Goal: Information Seeking & Learning: Learn about a topic

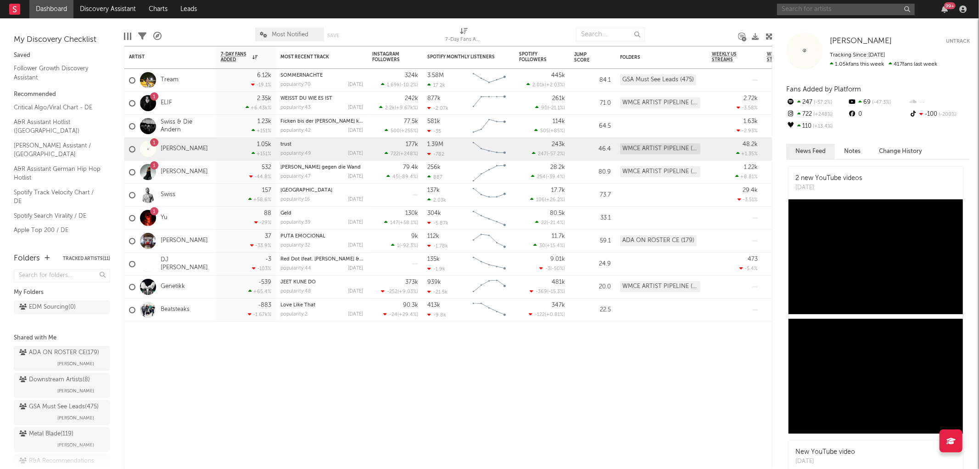
click at [801, 11] on input "text" at bounding box center [846, 9] width 138 height 11
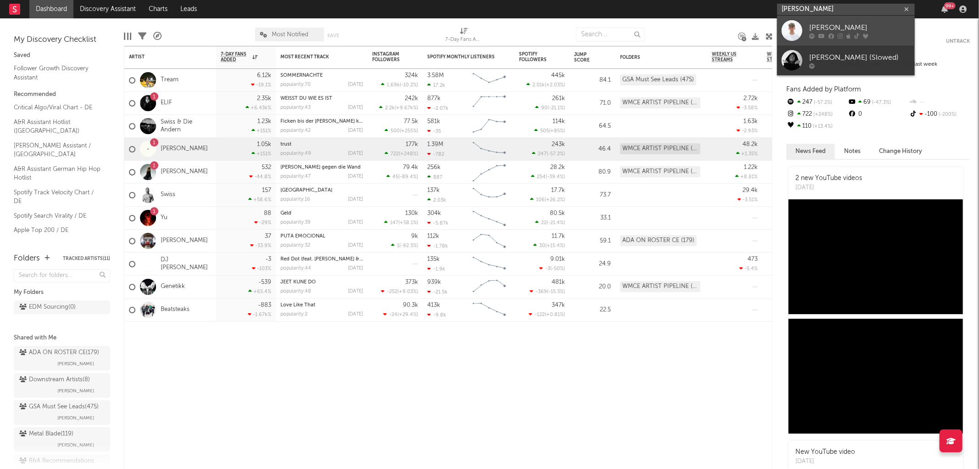
type input "[PERSON_NAME]"
click at [819, 34] on icon at bounding box center [821, 36] width 6 height 6
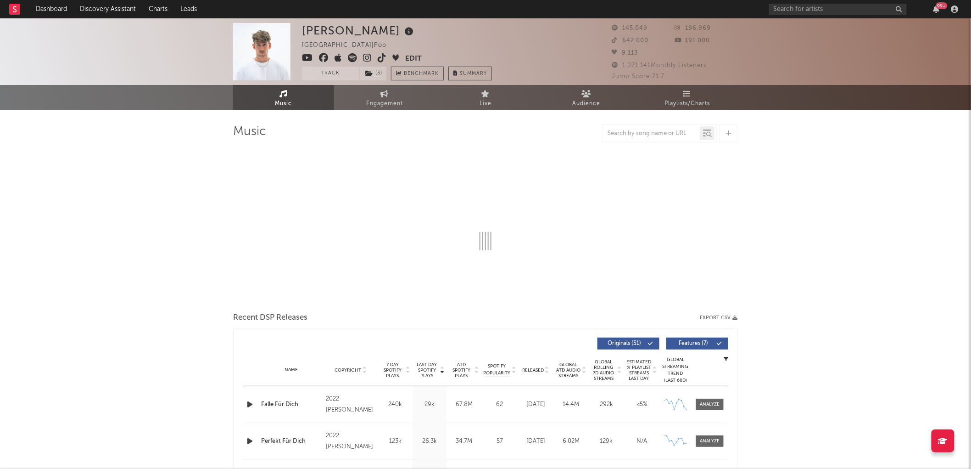
select select "6m"
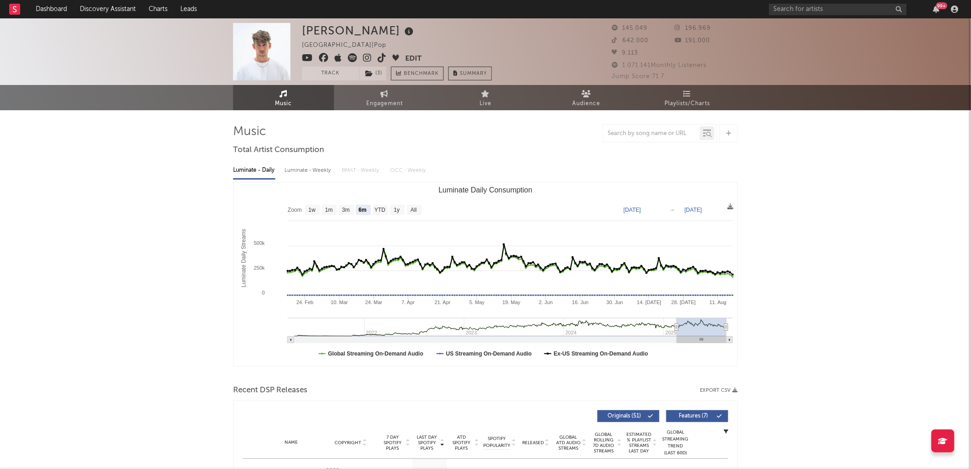
click at [352, 56] on icon at bounding box center [352, 57] width 9 height 9
click at [368, 56] on icon at bounding box center [367, 57] width 9 height 9
